Goal: Task Accomplishment & Management: Manage account settings

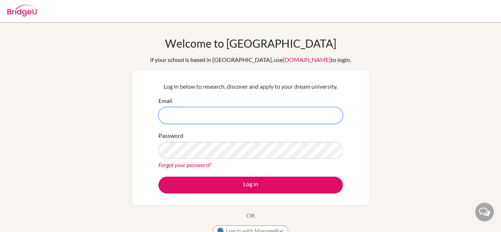
click at [209, 112] on input "Email" at bounding box center [250, 115] width 184 height 17
type input "[PERSON_NAME][EMAIL_ADDRESS][DOMAIN_NAME]"
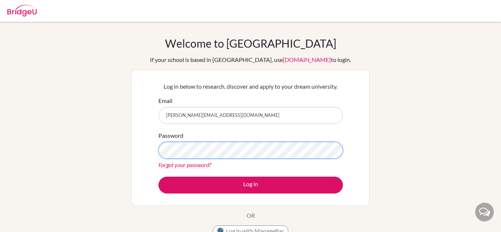
click at [158, 177] on button "Log in" at bounding box center [250, 185] width 184 height 17
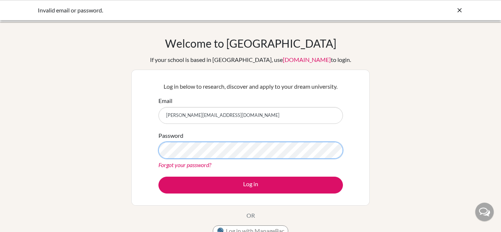
click at [158, 177] on button "Log in" at bounding box center [250, 185] width 184 height 17
click at [208, 162] on link "Forgot your password?" at bounding box center [184, 164] width 53 height 7
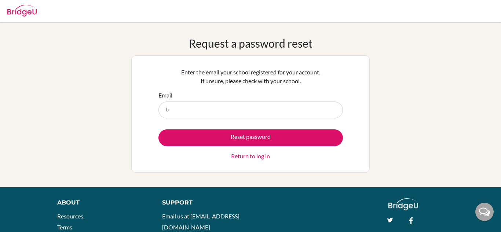
type input "[PERSON_NAME][EMAIL_ADDRESS][DOMAIN_NAME]"
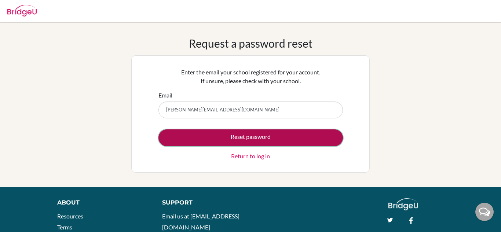
click at [229, 133] on button "Reset password" at bounding box center [250, 137] width 184 height 17
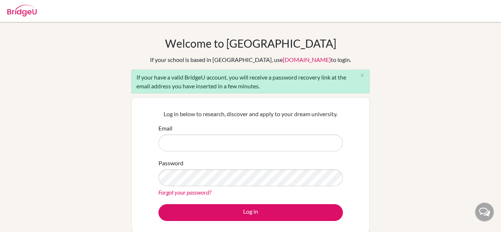
click at [213, 145] on input "Email" at bounding box center [250, 143] width 184 height 17
type input "[PERSON_NAME][EMAIL_ADDRESS][DOMAIN_NAME]"
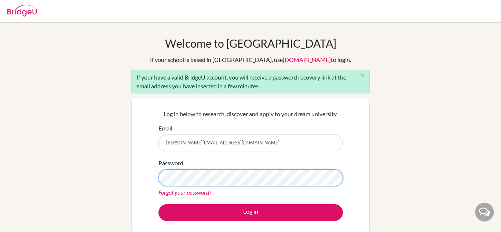
click at [158, 204] on button "Log in" at bounding box center [250, 212] width 184 height 17
